Goal: Task Accomplishment & Management: Manage account settings

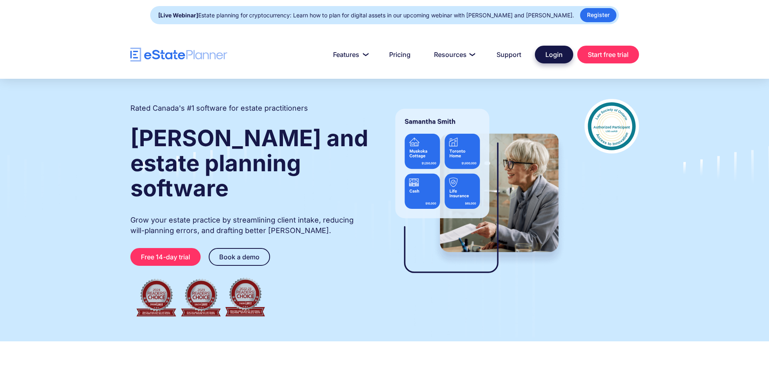
click at [558, 54] on link "Login" at bounding box center [554, 55] width 38 height 18
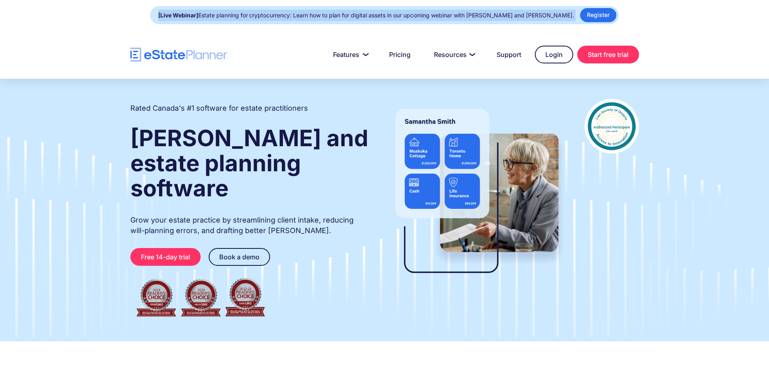
drag, startPoint x: 161, startPoint y: 16, endPoint x: 574, endPoint y: 14, distance: 412.8
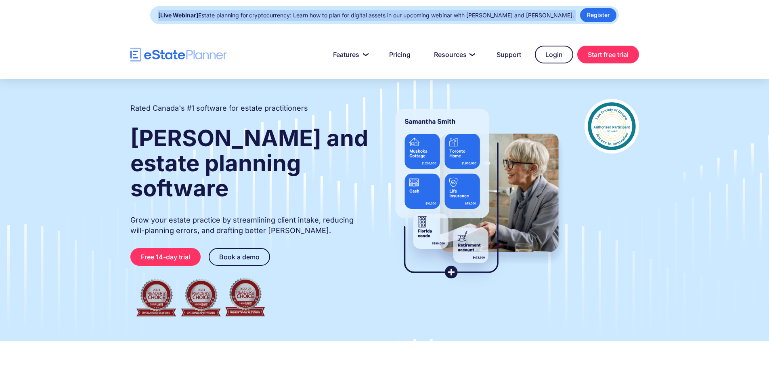
click at [574, 14] on div "[Live Webinar] Estate planning for cryptocurrency: Learn how to plan for digita…" at bounding box center [384, 15] width 469 height 18
copy div "[Live Webinar] Estate planning for cryptocurrency: Learn how to plan for digita…"
click at [89, 32] on div at bounding box center [384, 54] width 769 height 48
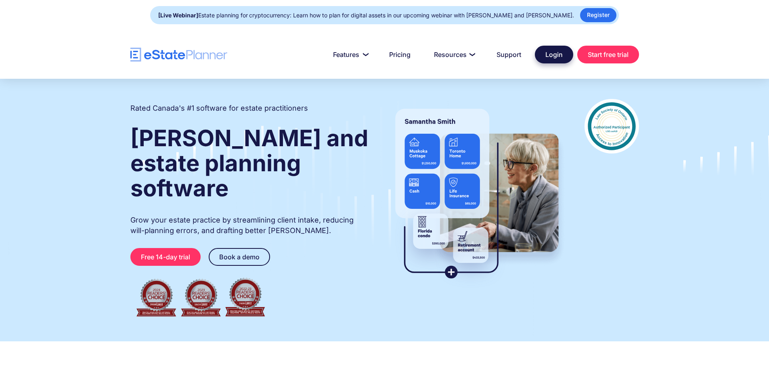
click at [547, 54] on link "Login" at bounding box center [554, 55] width 38 height 18
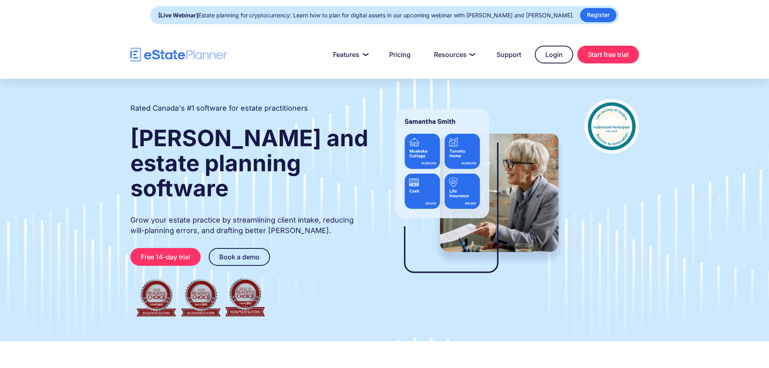
click at [360, 37] on div at bounding box center [384, 54] width 769 height 48
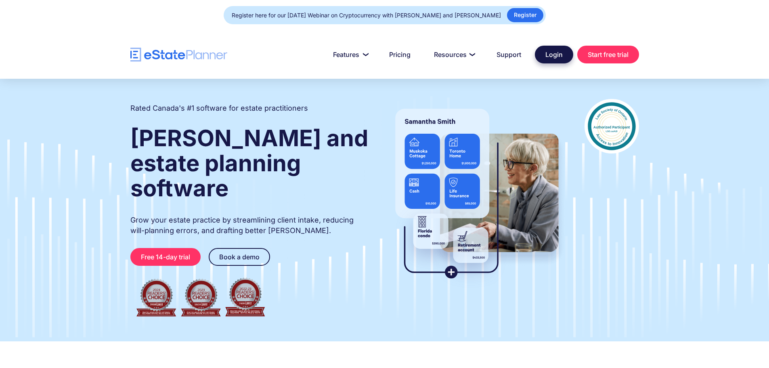
click at [560, 54] on link "Login" at bounding box center [554, 55] width 38 height 18
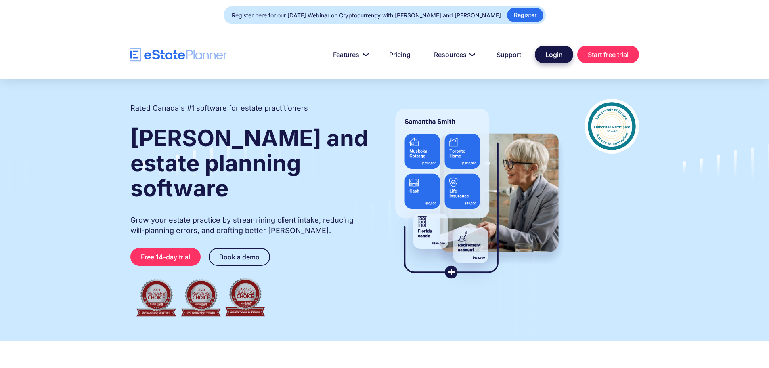
click at [556, 53] on link "Login" at bounding box center [554, 55] width 38 height 18
